Goal: Information Seeking & Learning: Learn about a topic

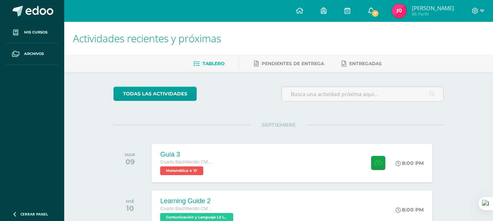
click at [377, 6] on link "7" at bounding box center [370, 11] width 23 height 22
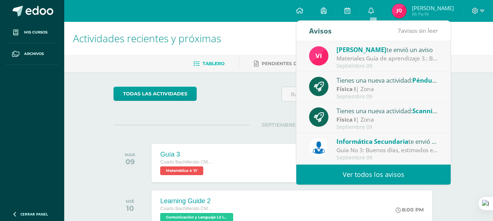
click at [365, 62] on div "Materiales Guía de aprendizaje 3.: Buenos días estimados estudiantes. Les compa…" at bounding box center [386, 58] width 101 height 8
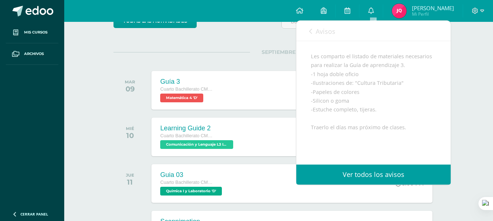
scroll to position [122, 0]
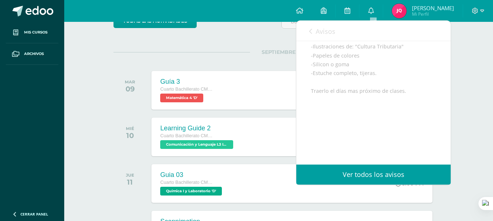
click at [313, 29] on link "Avisos" at bounding box center [322, 31] width 26 height 21
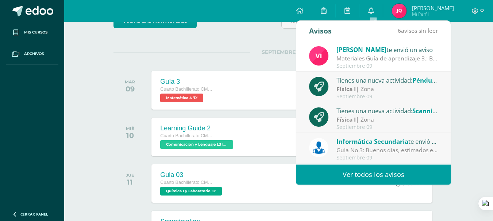
click at [350, 92] on strong "Física I" at bounding box center [345, 89] width 19 height 8
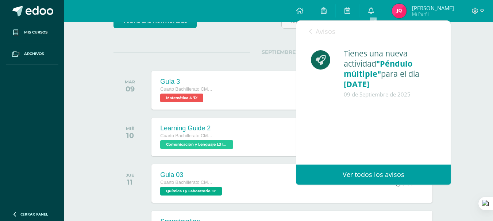
scroll to position [0, 0]
click at [328, 39] on link "Avisos" at bounding box center [322, 31] width 26 height 21
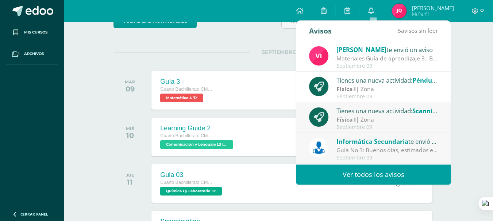
click at [352, 117] on strong "Física I" at bounding box center [345, 120] width 19 height 8
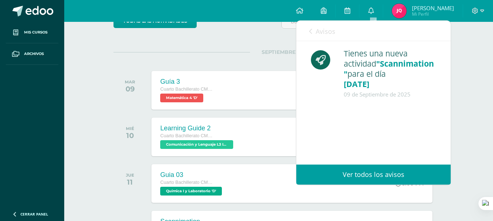
click at [319, 34] on span "Avisos" at bounding box center [326, 31] width 20 height 9
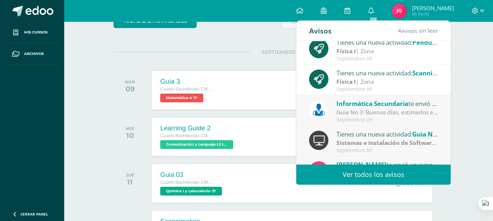
scroll to position [73, 0]
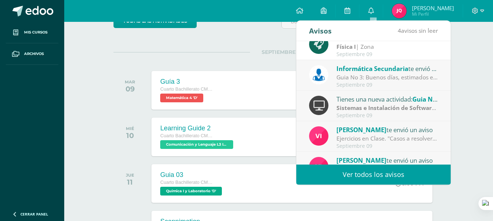
click at [338, 76] on div "Guia No 3: Buenos días, estimados estudiantes, es un gusto saludarles por este …" at bounding box center [386, 77] width 101 height 8
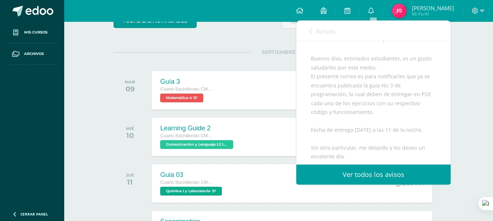
scroll to position [109, 0]
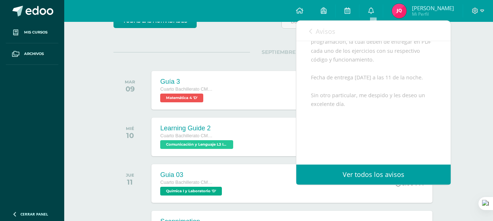
click at [313, 31] on link "Avisos" at bounding box center [322, 31] width 26 height 21
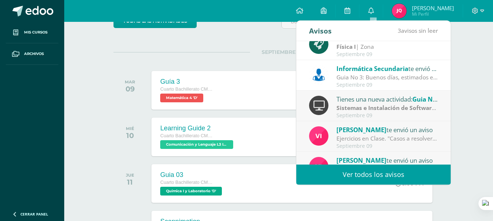
click at [344, 97] on div "Tienes una nueva actividad: Guia No 3" at bounding box center [386, 98] width 101 height 9
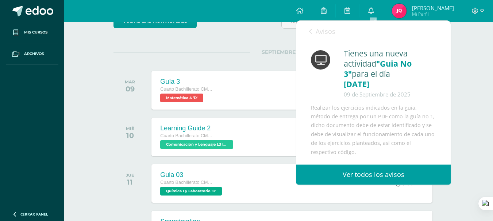
scroll to position [182, 0]
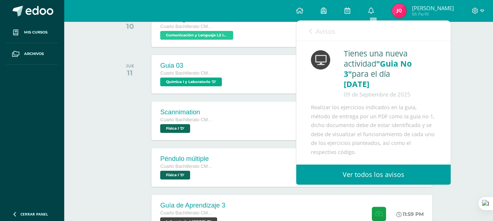
click at [311, 31] on icon at bounding box center [310, 31] width 3 height 6
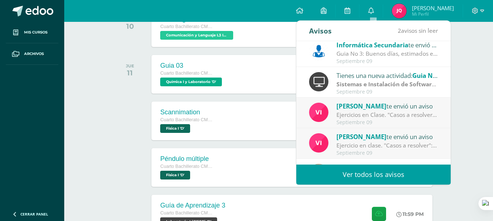
scroll to position [109, 0]
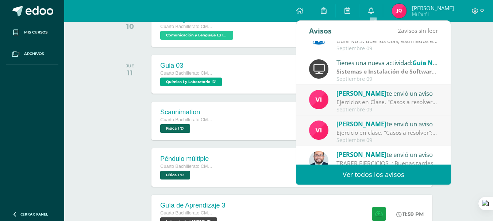
click at [343, 107] on div "Septiembre 09" at bounding box center [386, 110] width 101 height 6
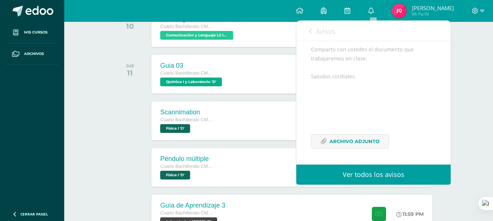
scroll to position [119, 0]
click at [337, 139] on span "Archivo Adjunto" at bounding box center [354, 141] width 50 height 13
click at [318, 38] on link "Avisos" at bounding box center [322, 31] width 26 height 21
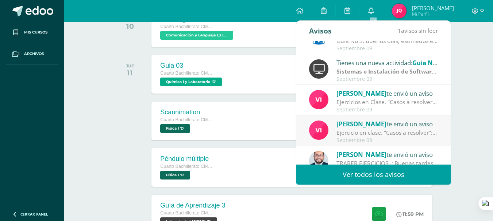
click at [366, 142] on div "Septiembre 09" at bounding box center [386, 141] width 101 height 6
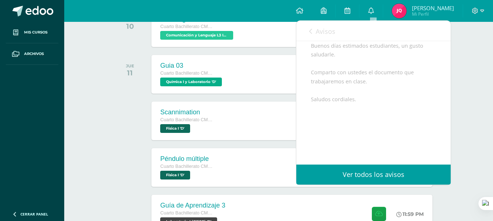
click at [311, 32] on icon at bounding box center [310, 31] width 3 height 6
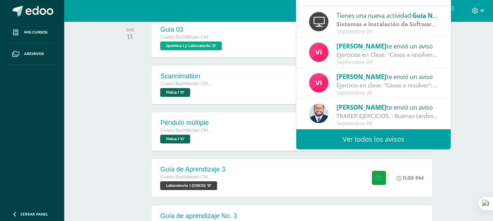
scroll to position [219, 0]
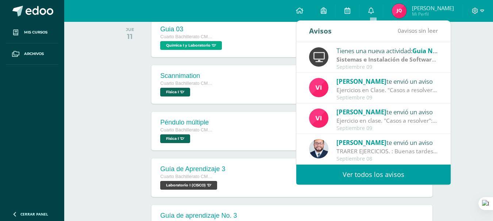
click at [360, 143] on span "[PERSON_NAME]" at bounding box center [361, 143] width 50 height 8
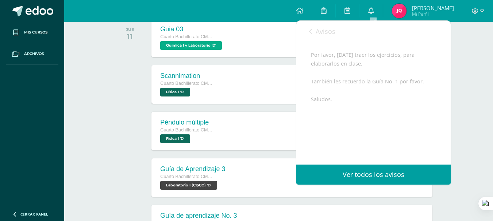
click at [313, 30] on link "Avisos" at bounding box center [322, 31] width 26 height 21
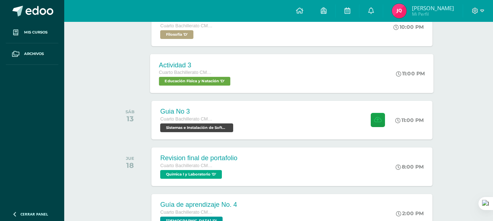
scroll to position [511, 0]
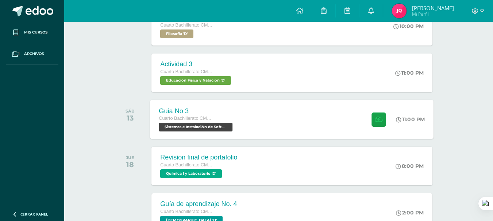
click at [213, 130] on span "Sistemas e Instalación de Software (Desarrollo de Software) 'D'" at bounding box center [196, 127] width 74 height 9
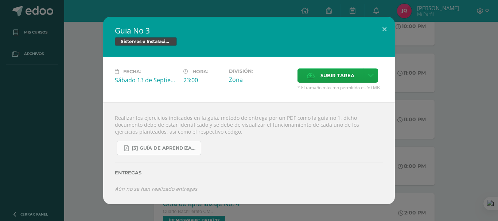
click at [161, 147] on span "[3] Guía de Aprendizaje - Sistemas e Instalación de Software.pdf" at bounding box center [165, 149] width 66 height 6
drag, startPoint x: 383, startPoint y: 24, endPoint x: 388, endPoint y: 47, distance: 23.8
click at [382, 24] on button at bounding box center [384, 29] width 21 height 25
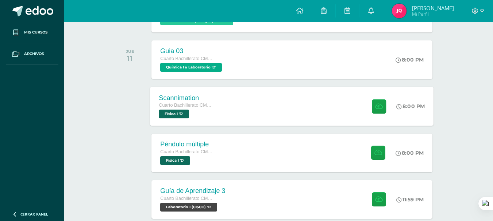
scroll to position [219, 0]
